Goal: Task Accomplishment & Management: Manage account settings

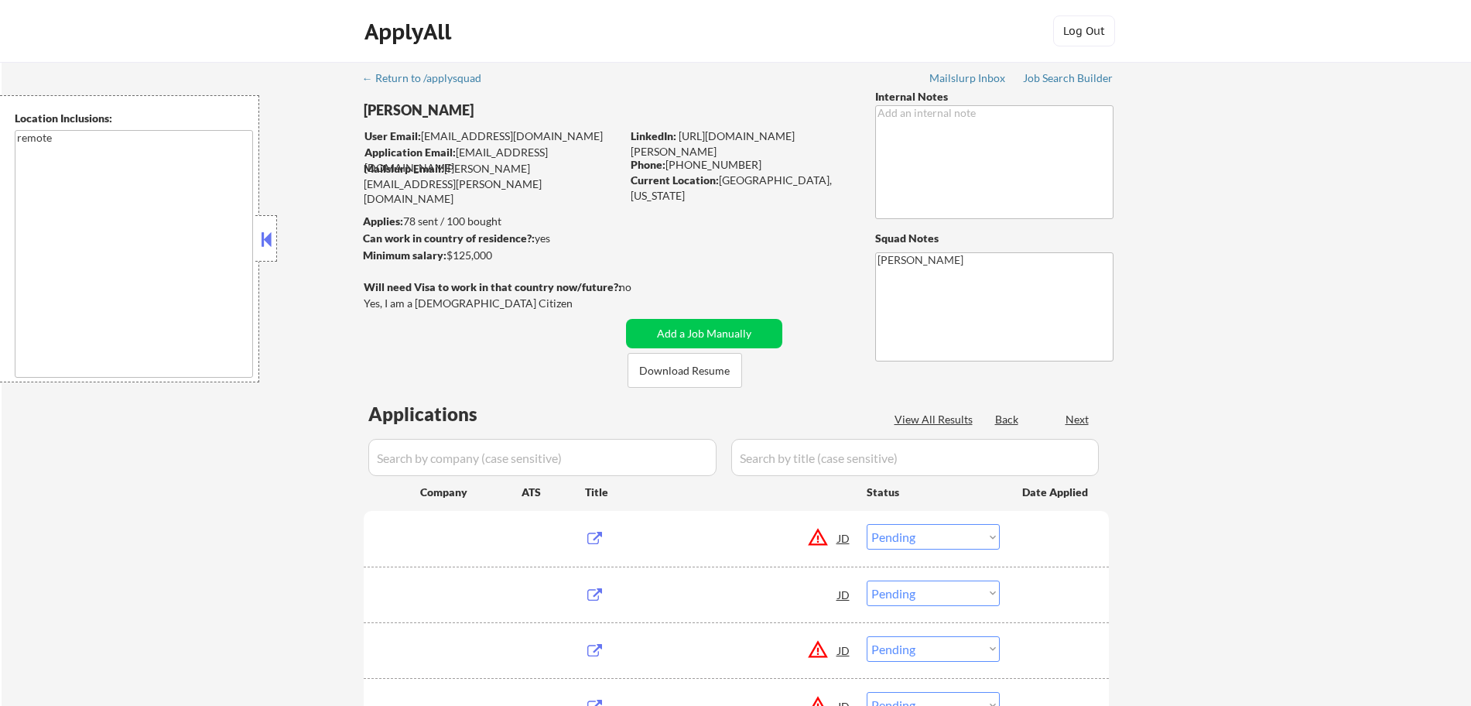
select select ""pending""
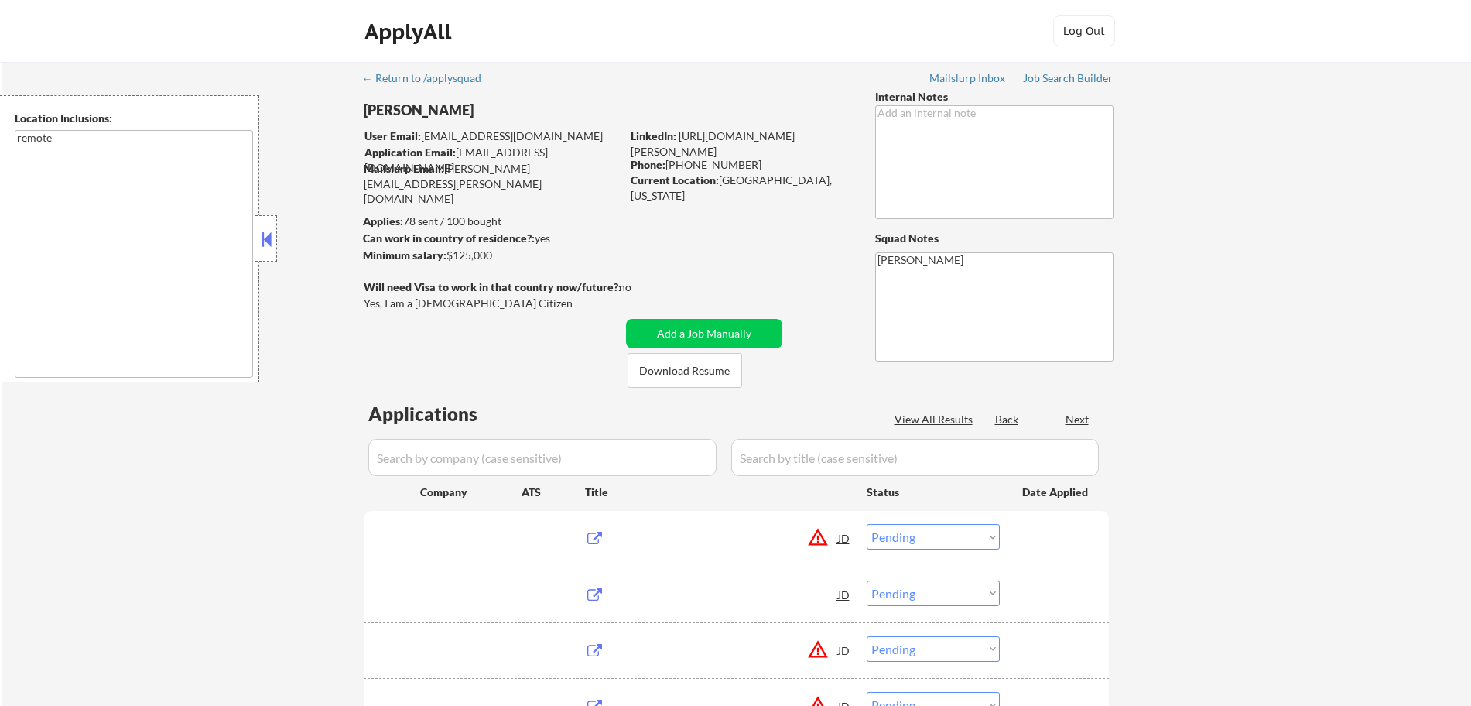
select select ""pending""
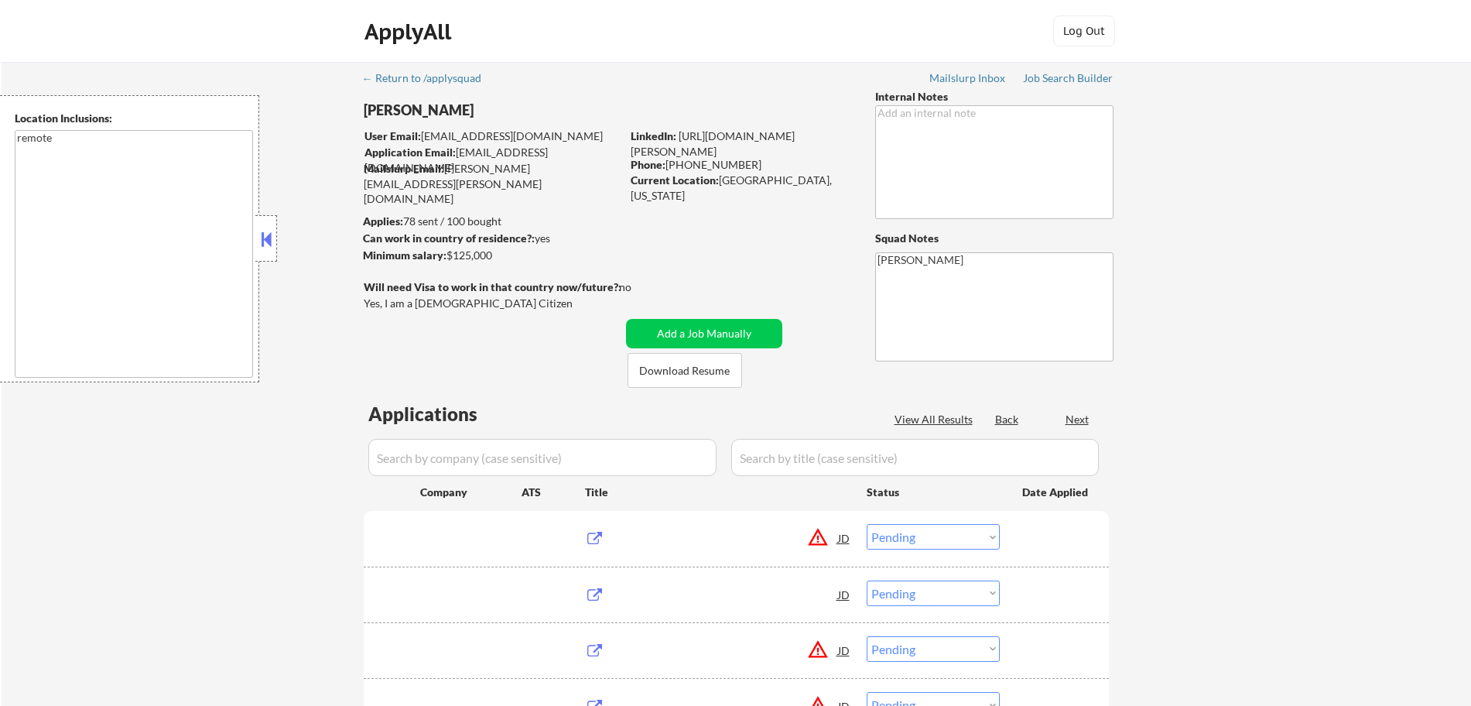
select select ""pending""
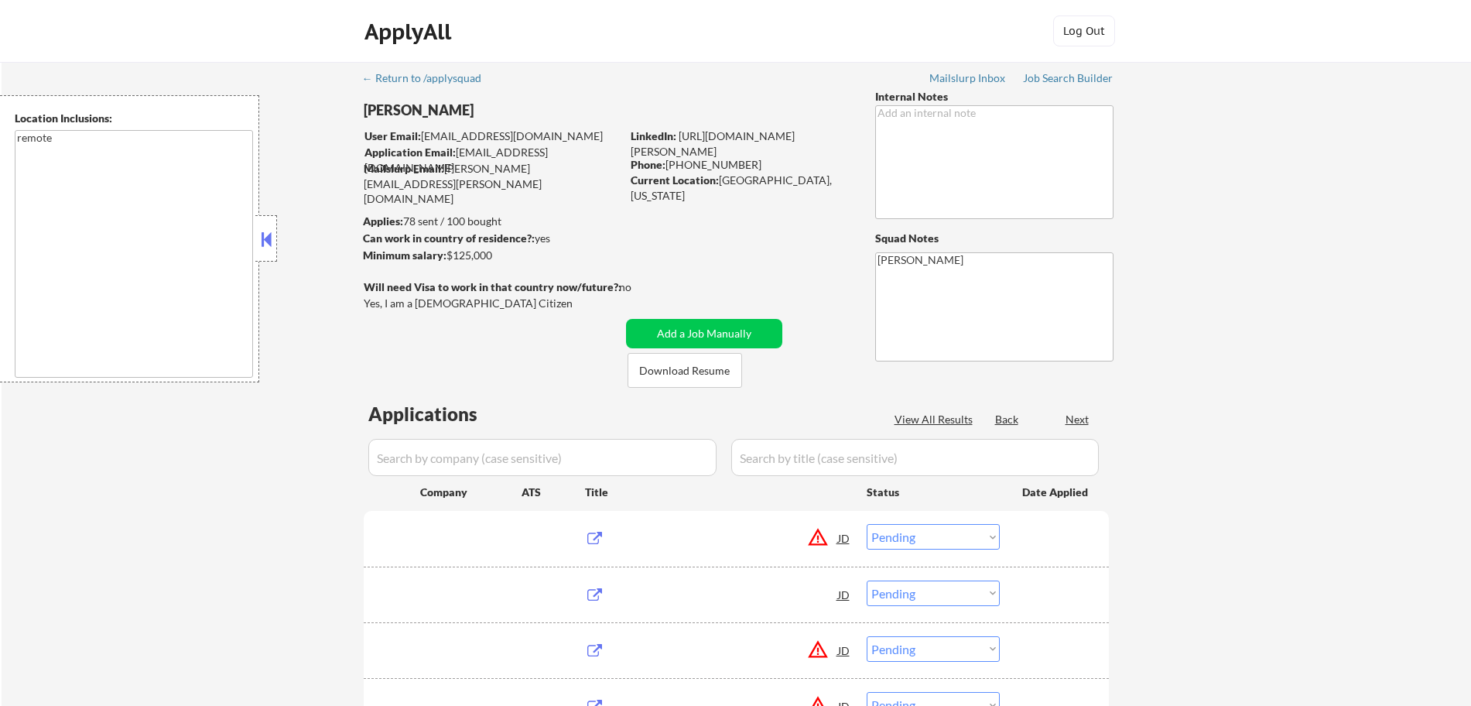
select select ""pending""
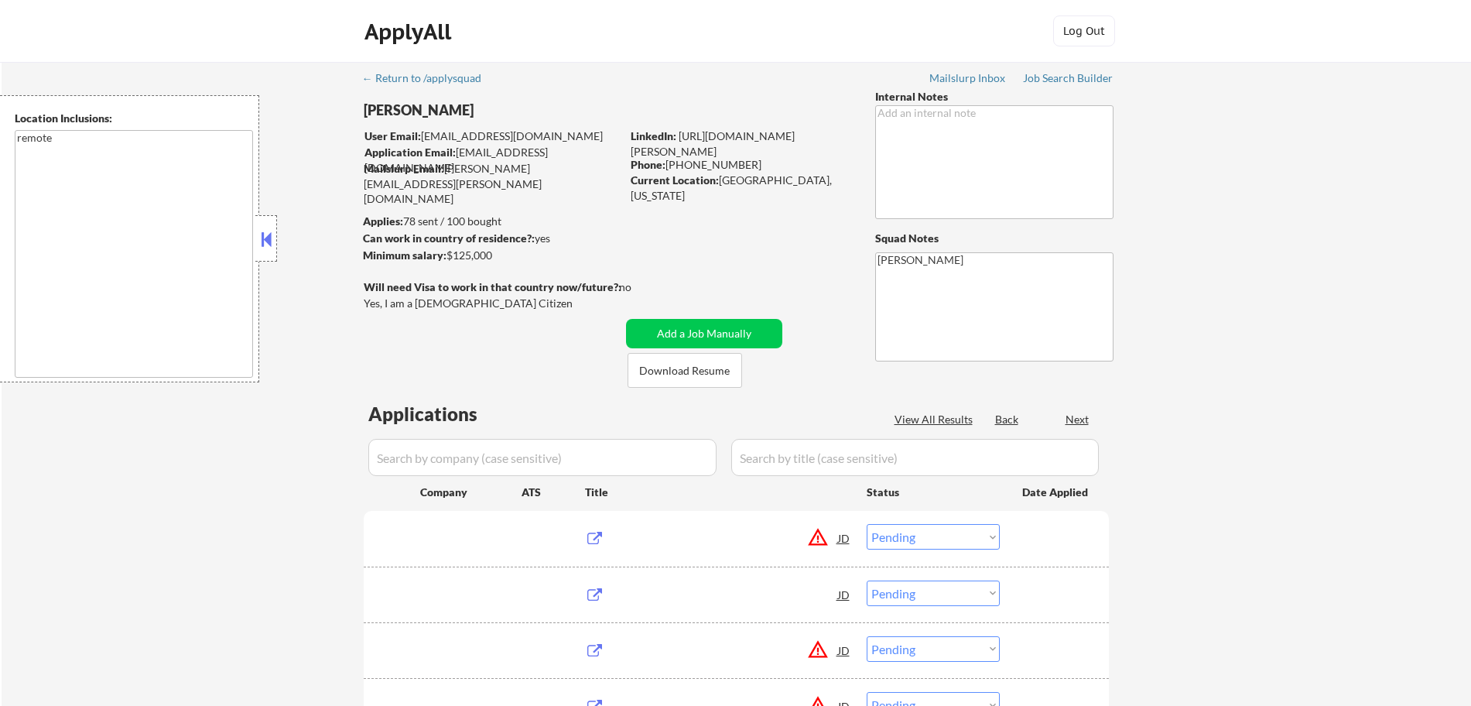
select select ""pending""
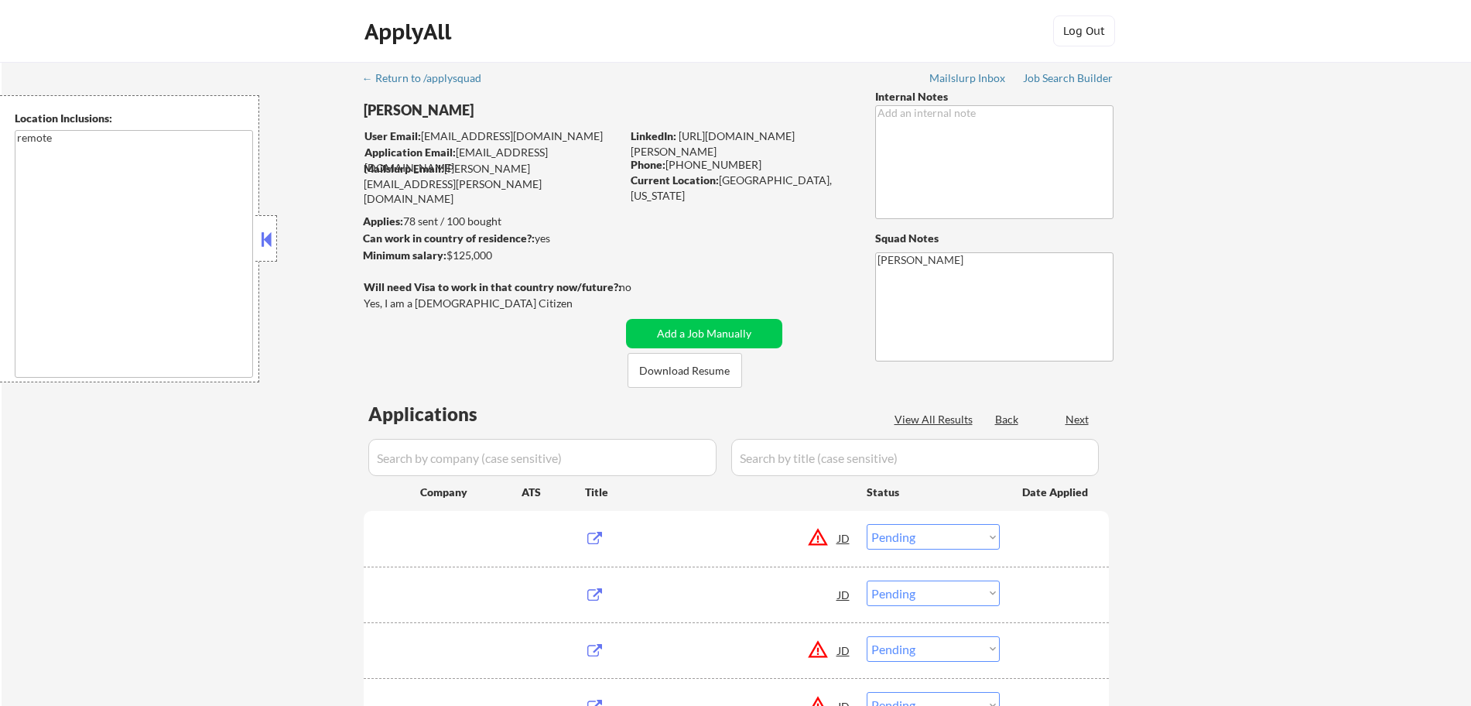
select select ""pending""
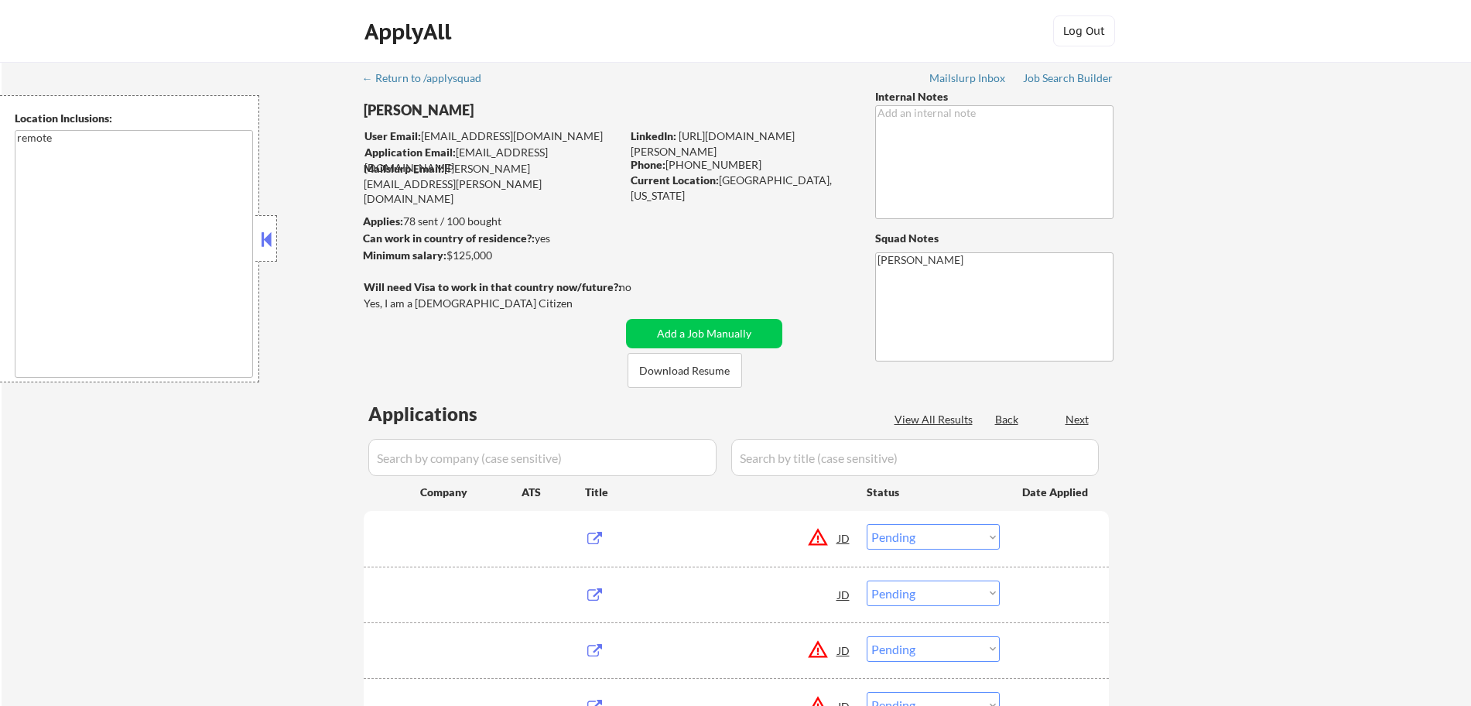
select select ""pending""
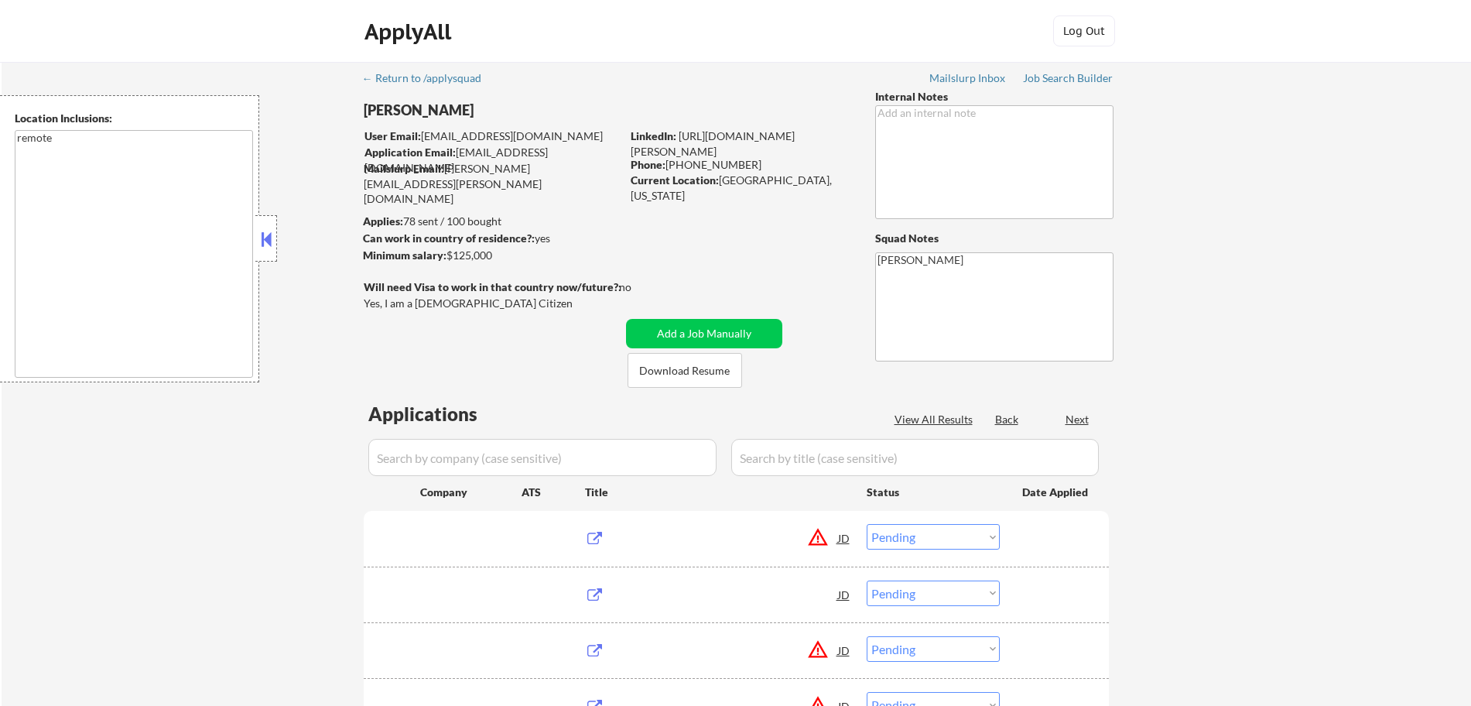
select select ""pending""
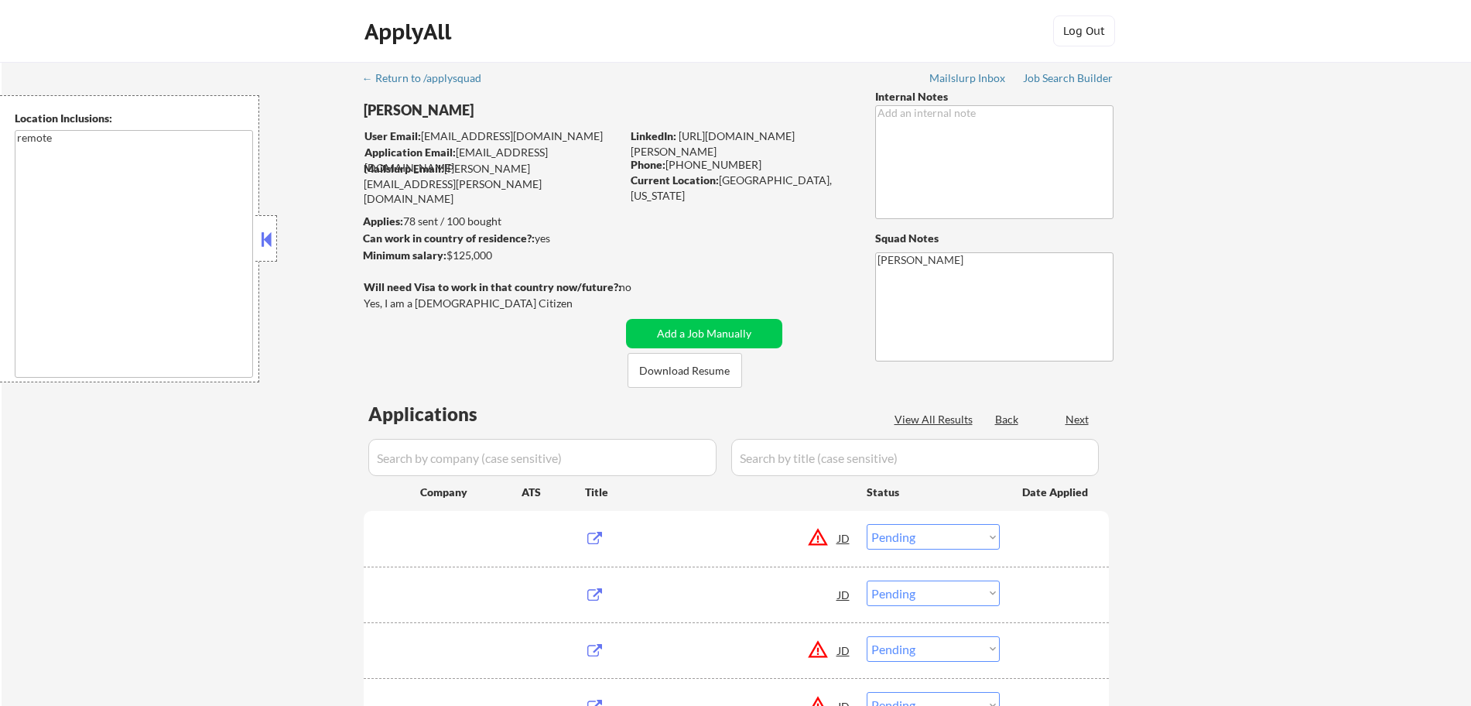
select select ""pending""
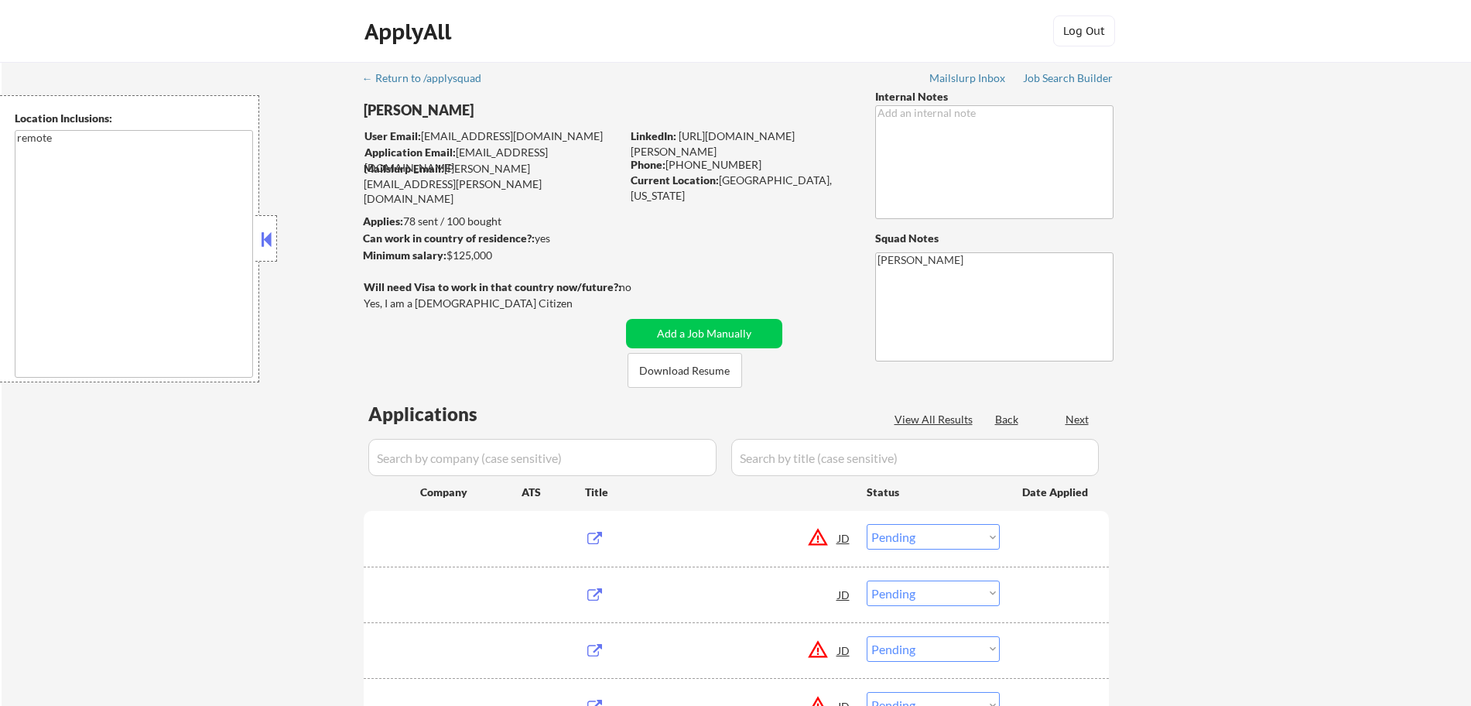
select select ""pending""
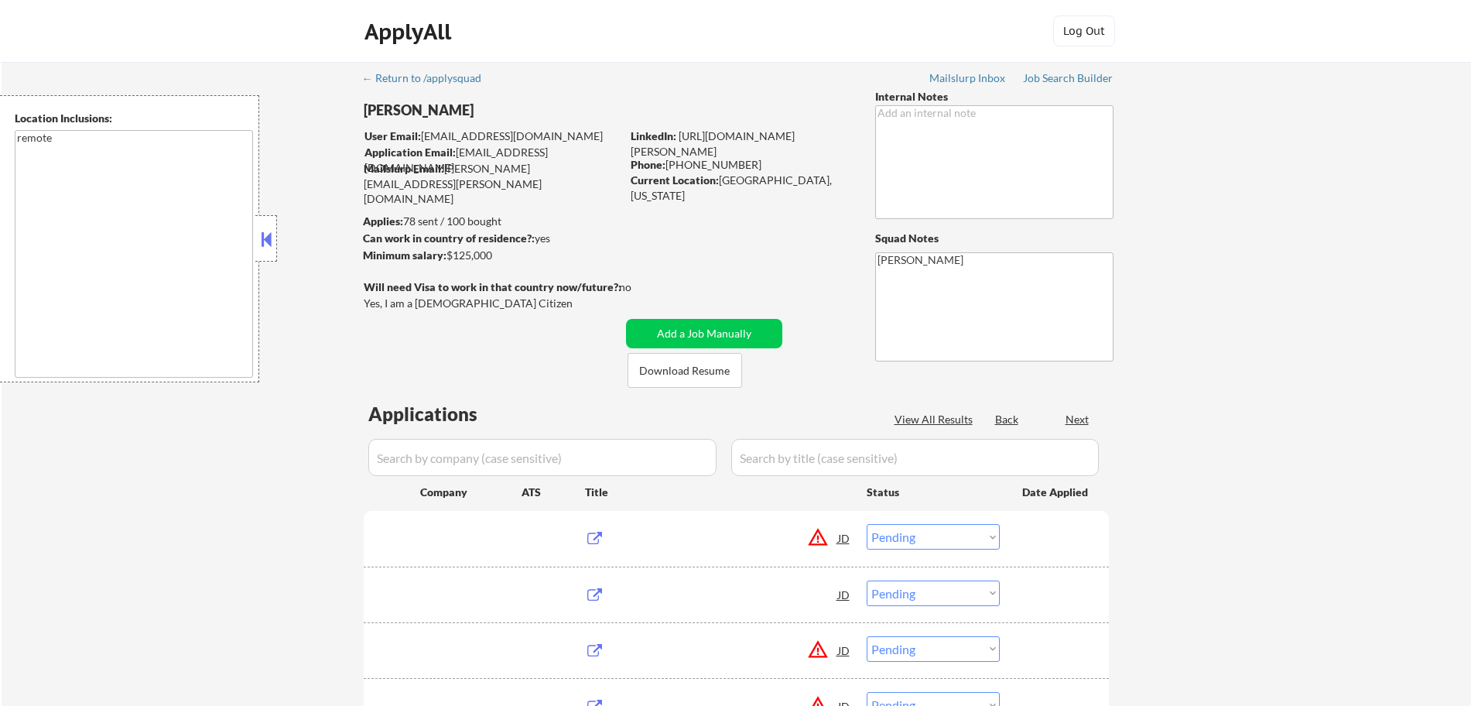
select select ""pending""
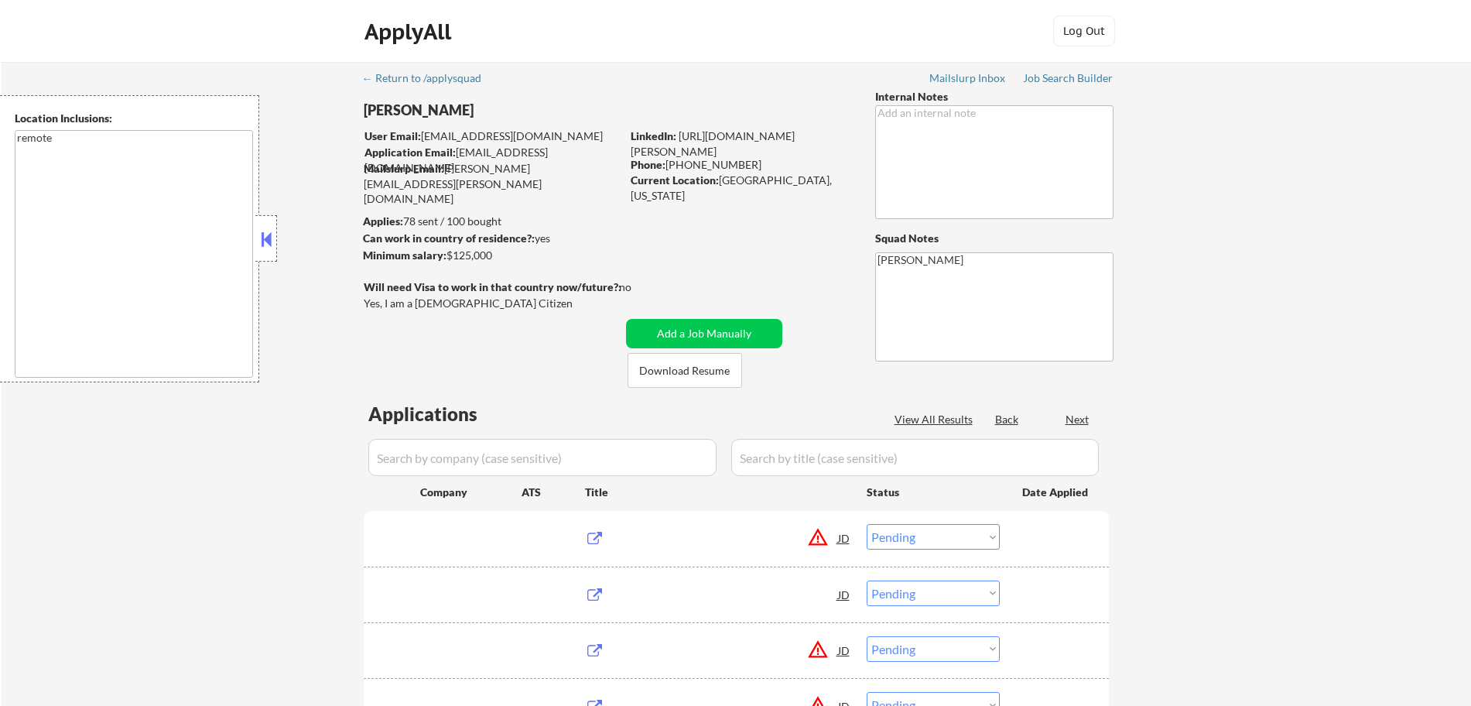
select select ""pending""
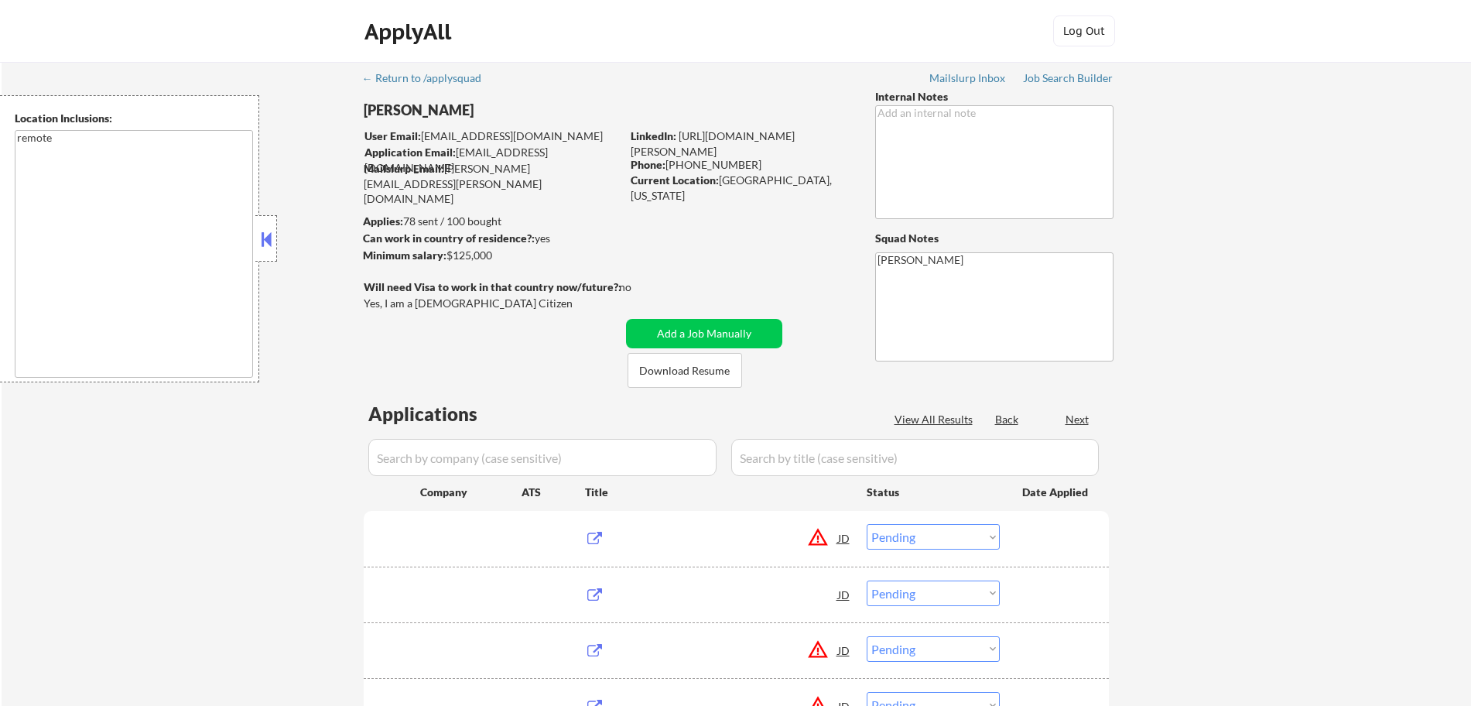
select select ""pending""
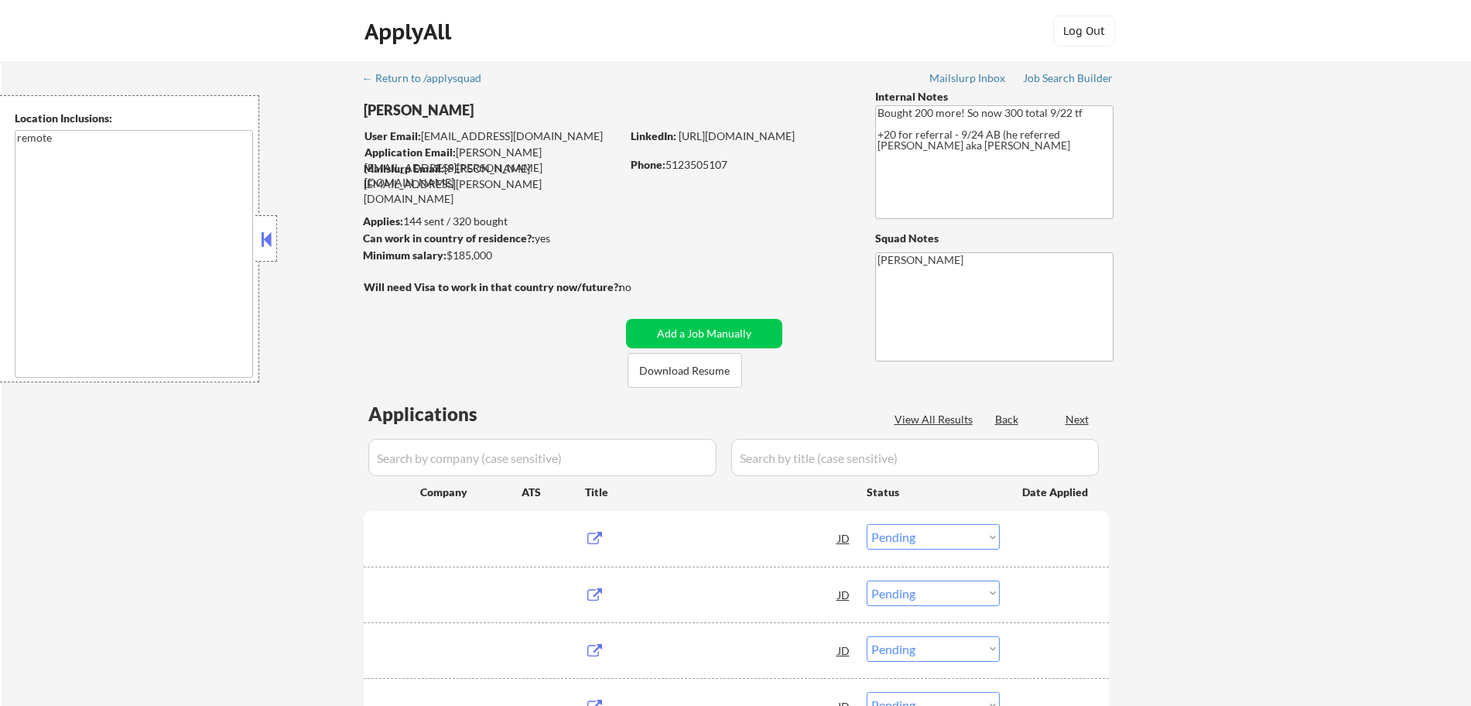
select select ""pending""
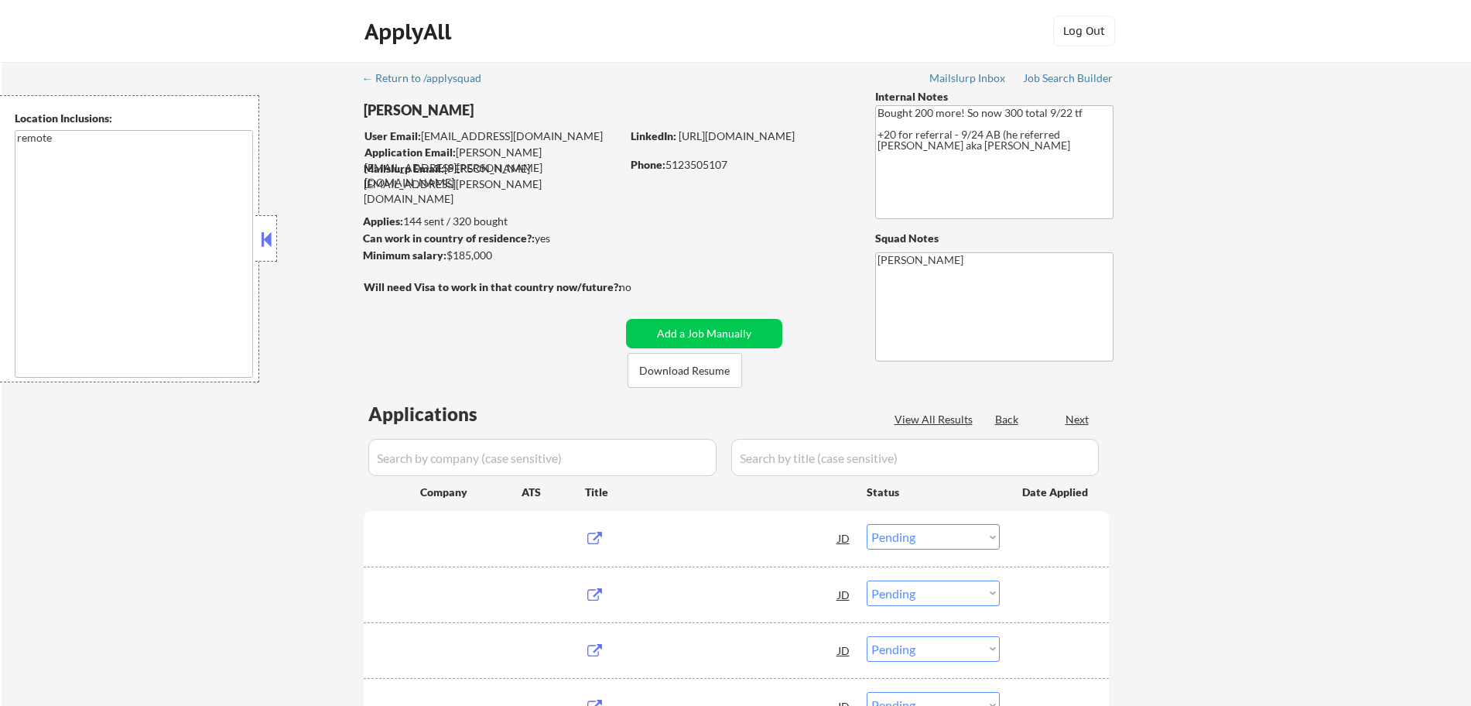
select select ""pending""
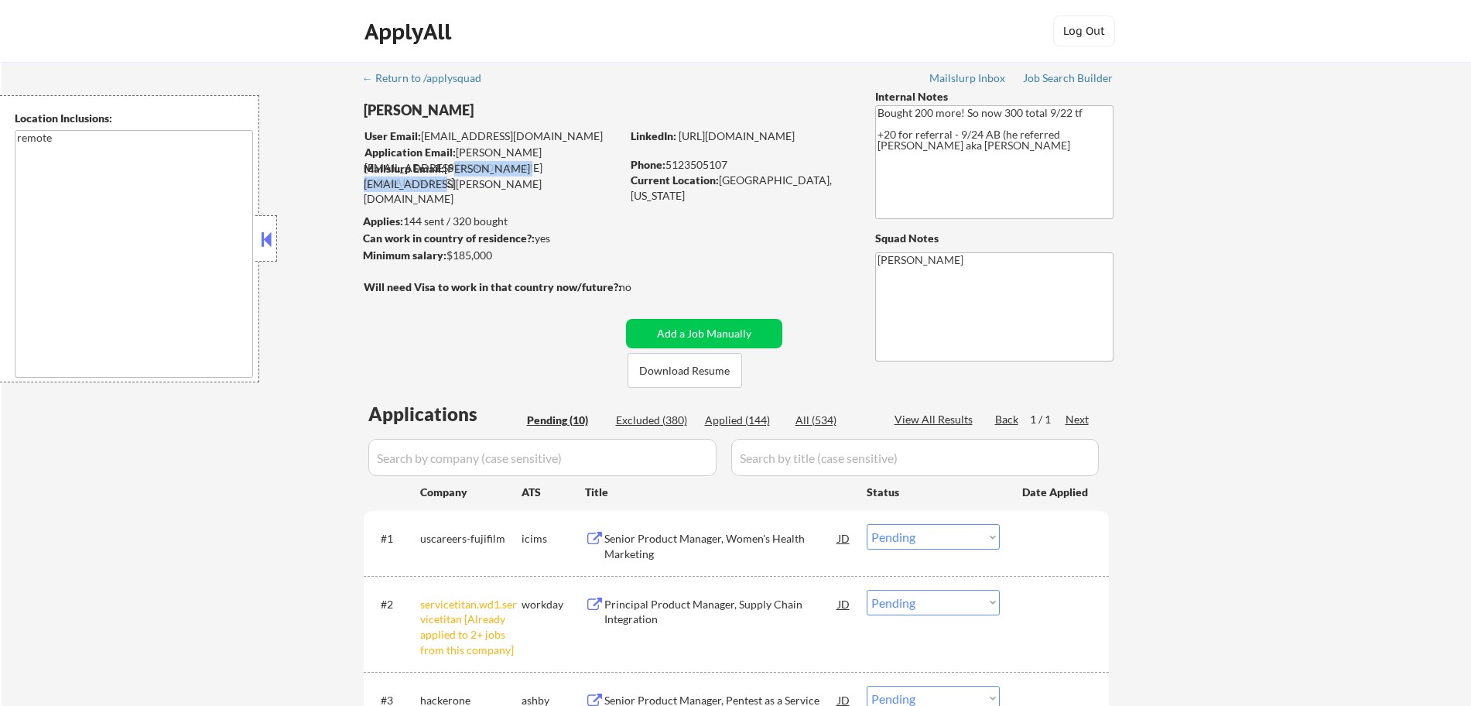
drag, startPoint x: 583, startPoint y: 173, endPoint x: 447, endPoint y: 173, distance: 135.4
click at [447, 173] on div "Mailslurp Email: ryan.pollack@mailflux.com" at bounding box center [492, 184] width 257 height 46
click at [597, 190] on div "← Return to /applysquad Mailslurp Inbox Job Search Builder Ryan Pollack User Em…" at bounding box center [737, 680] width 772 height 1236
drag, startPoint x: 583, startPoint y: 164, endPoint x: 447, endPoint y: 167, distance: 136.2
click at [447, 167] on div "Mailslurp Email: ryan.pollack@mailflux.com" at bounding box center [492, 184] width 257 height 46
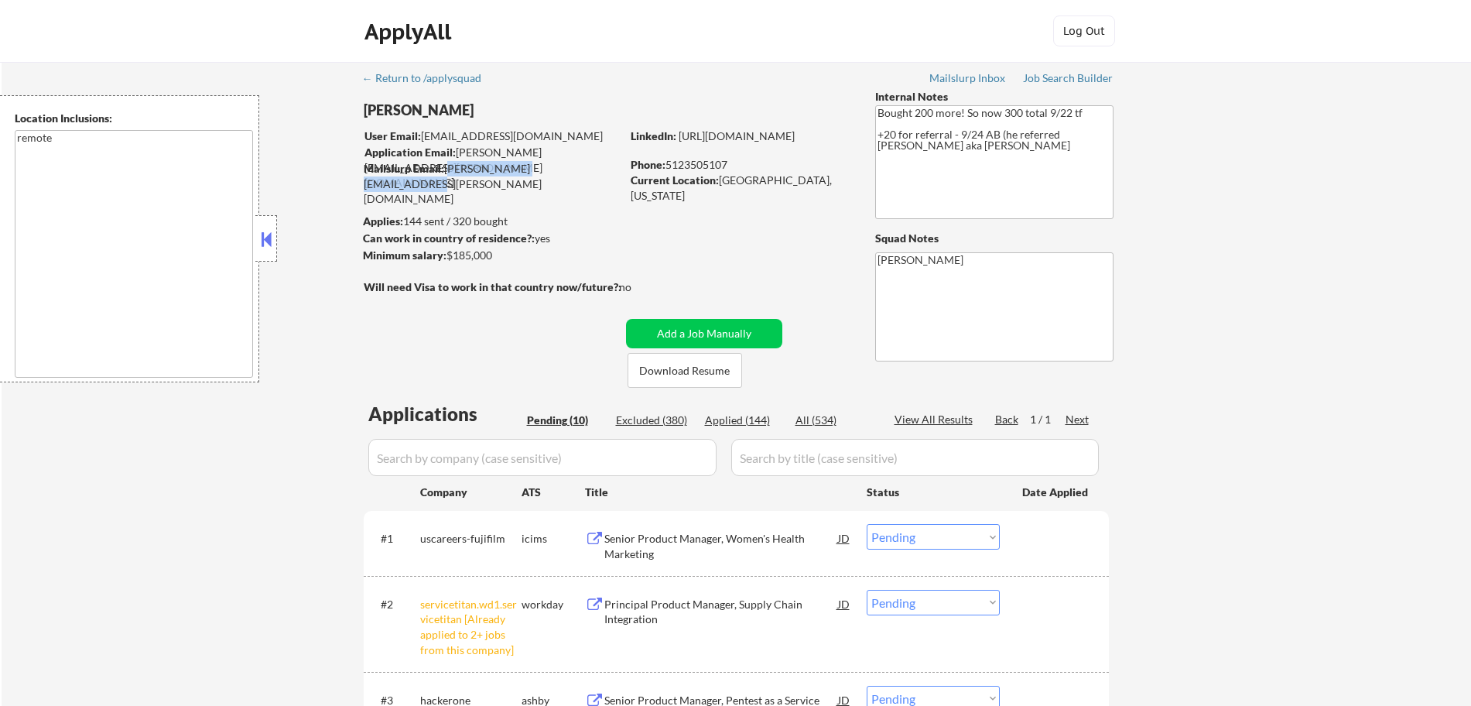
copy div "ryan.pollack@mailflux.com"
